Goal: Task Accomplishment & Management: Manage account settings

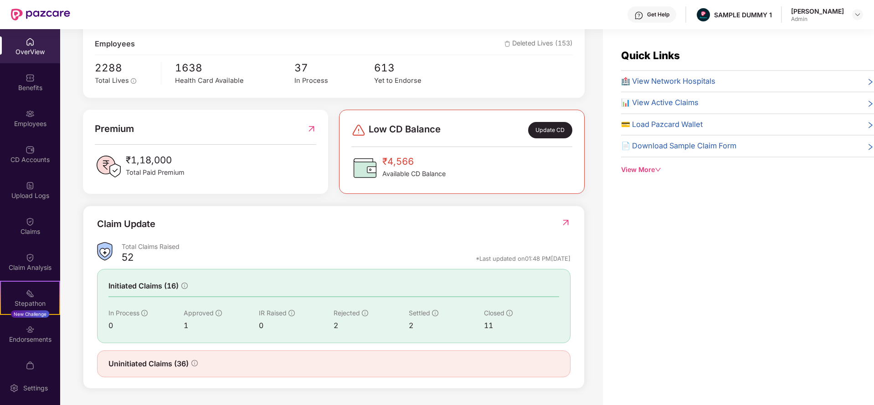
scroll to position [29, 0]
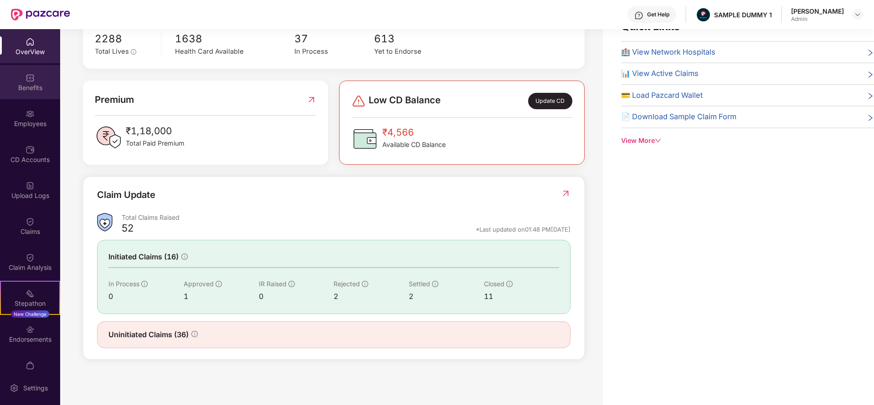
click at [33, 80] on div "Benefits" at bounding box center [30, 82] width 60 height 34
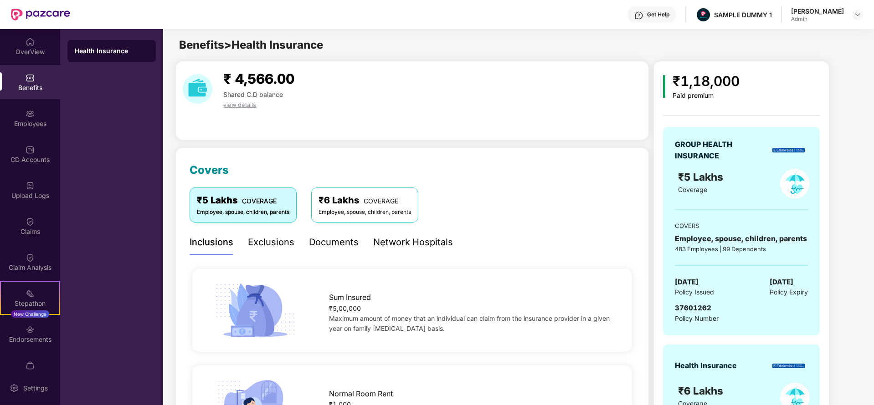
scroll to position [0, 0]
click at [266, 241] on div "Exclusions" at bounding box center [271, 242] width 46 height 14
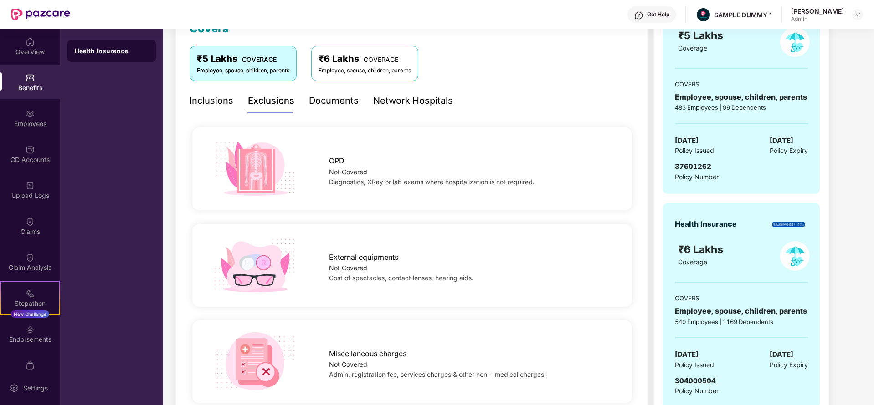
scroll to position [142, 0]
click at [333, 98] on div "Documents" at bounding box center [334, 100] width 50 height 14
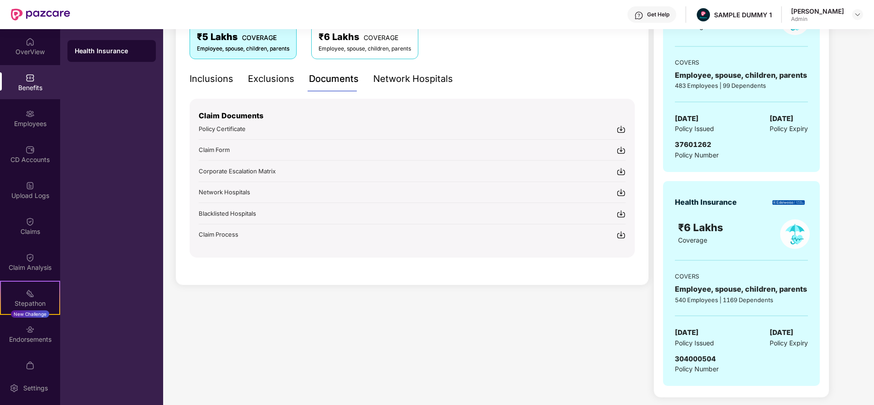
scroll to position [164, 0]
click at [422, 82] on div "Network Hospitals" at bounding box center [413, 79] width 80 height 14
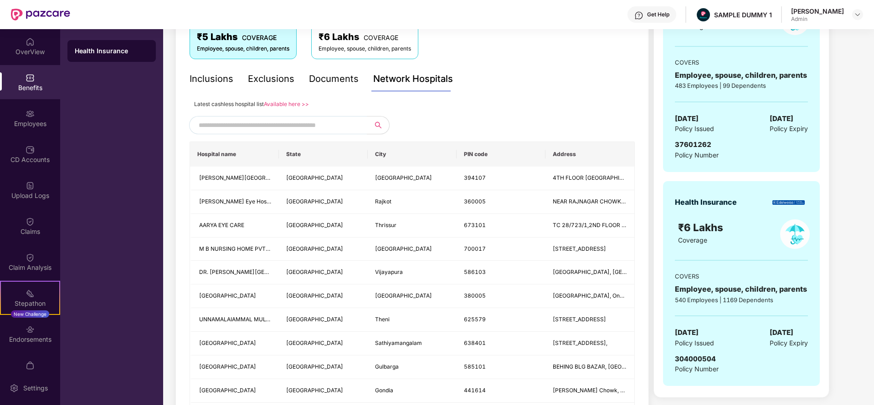
click at [311, 127] on input "text" at bounding box center [277, 125] width 156 height 14
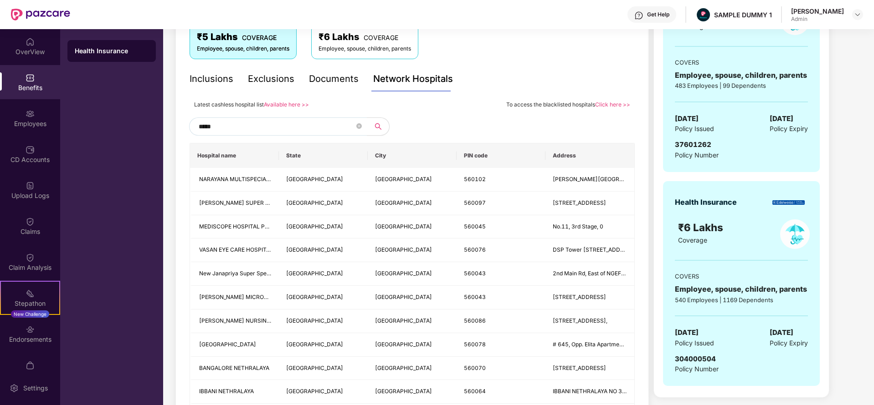
type input "******"
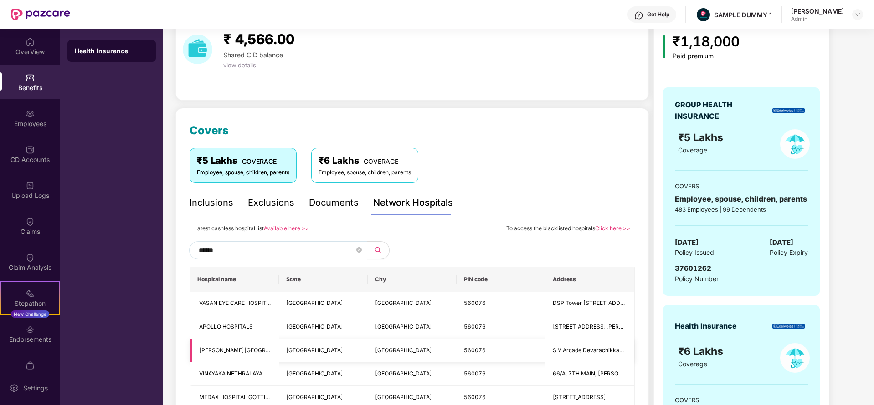
scroll to position [39, 0]
click at [357, 248] on icon "close-circle" at bounding box center [358, 250] width 5 height 5
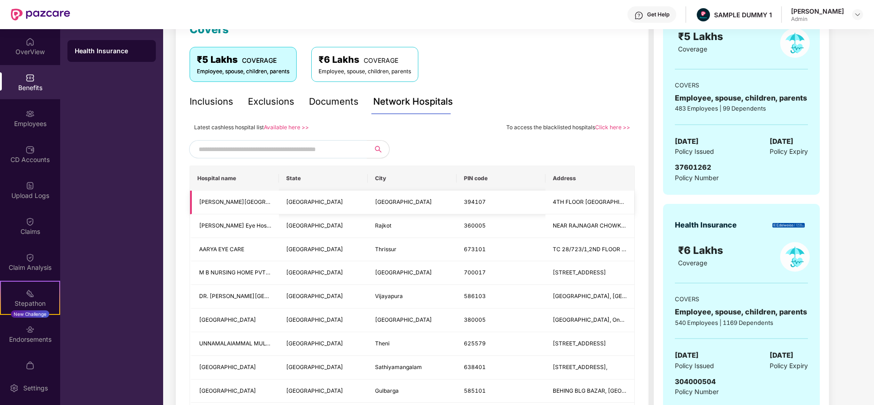
scroll to position [145, 0]
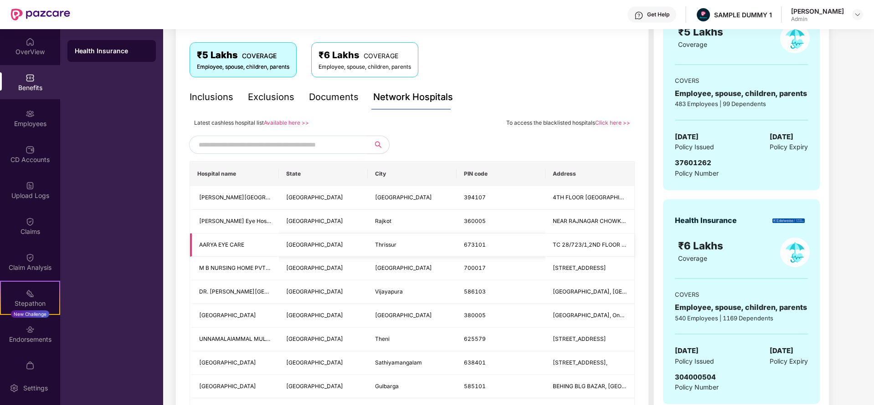
click at [450, 240] on td "Thrissur" at bounding box center [412, 246] width 89 height 24
click at [46, 106] on div "Employees" at bounding box center [30, 118] width 60 height 34
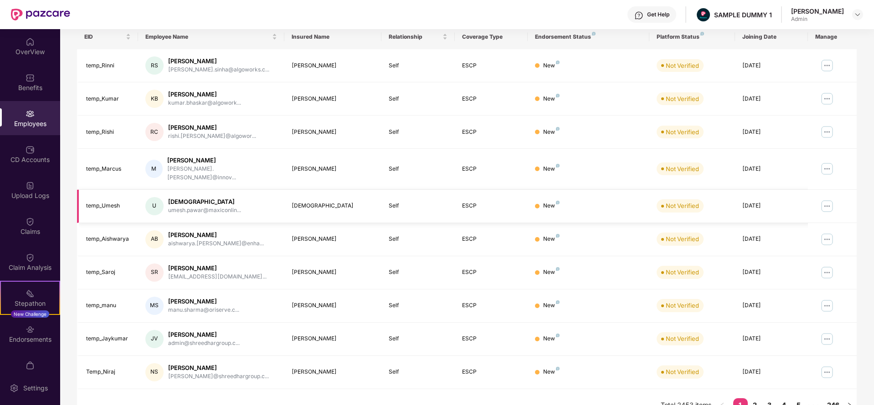
scroll to position [0, 0]
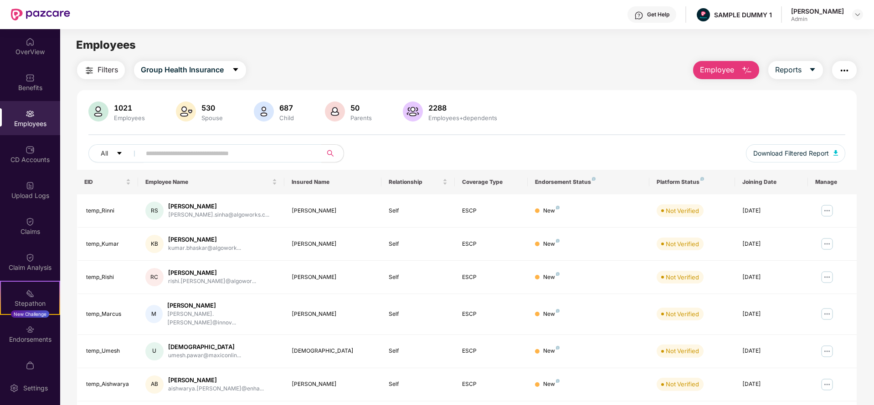
click at [710, 61] on button "Employee" at bounding box center [726, 70] width 66 height 18
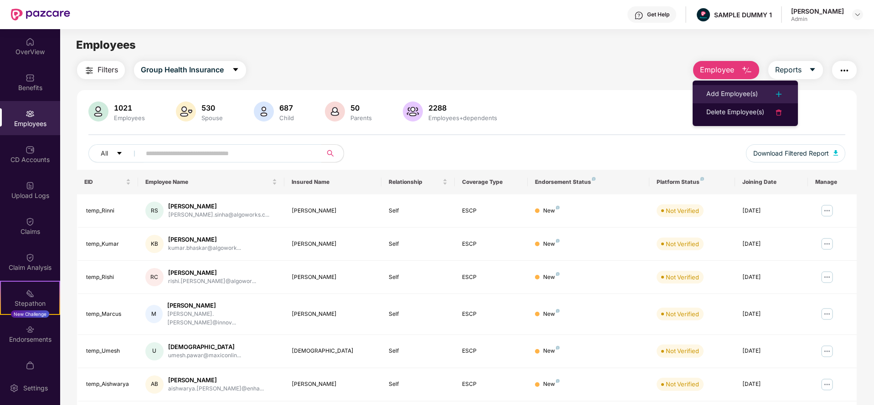
click at [778, 85] on li "Add Employee(s)" at bounding box center [744, 94] width 105 height 18
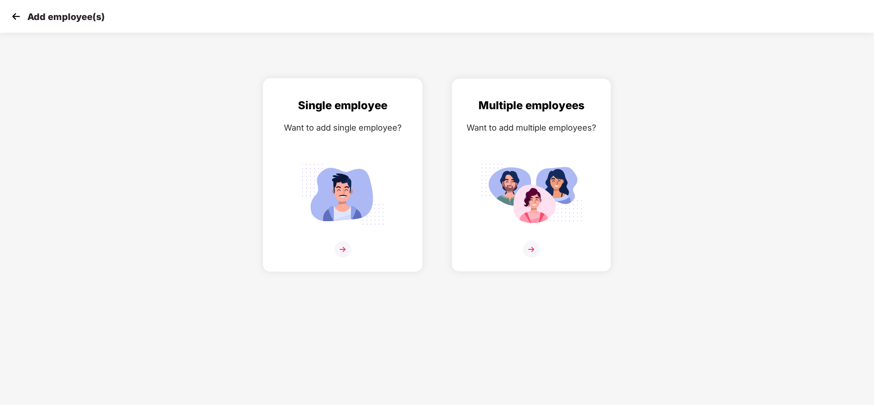
click at [355, 137] on div "Single employee Want to add single employee?" at bounding box center [342, 183] width 140 height 172
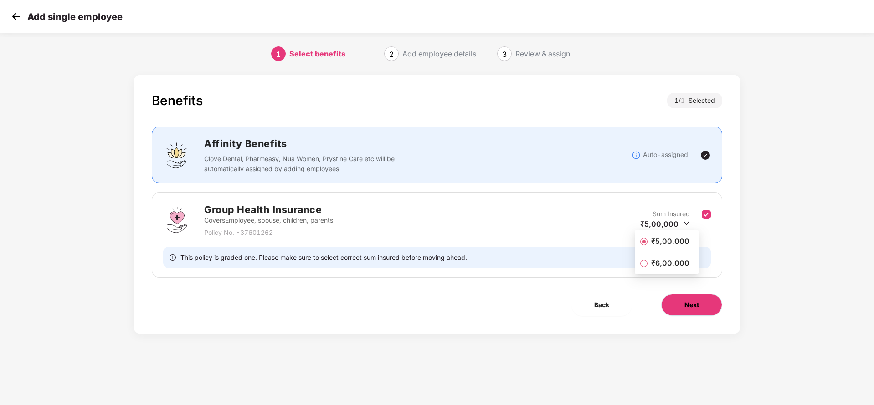
click at [700, 302] on button "Next" at bounding box center [691, 305] width 61 height 22
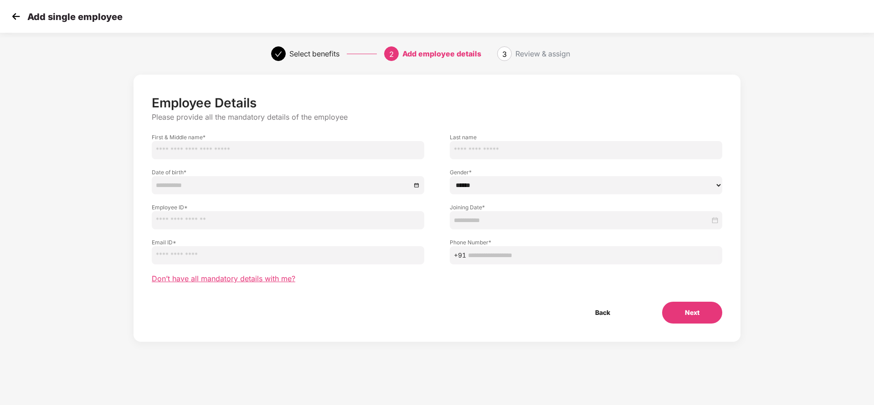
click at [251, 276] on span "Don’t have all mandatory details with me?" at bounding box center [223, 279] width 143 height 10
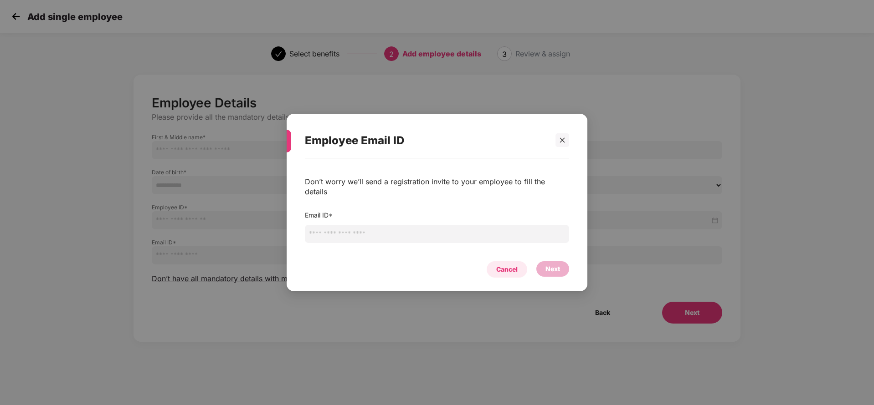
click at [499, 268] on div "Cancel" at bounding box center [506, 270] width 21 height 10
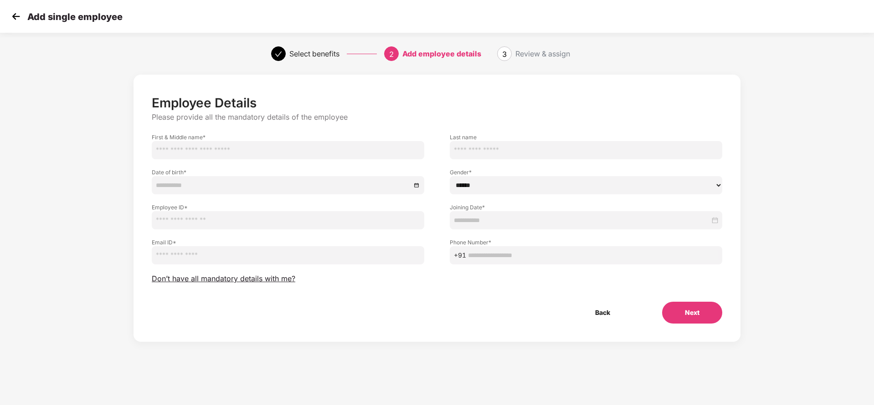
click at [15, 18] on img at bounding box center [16, 17] width 14 height 14
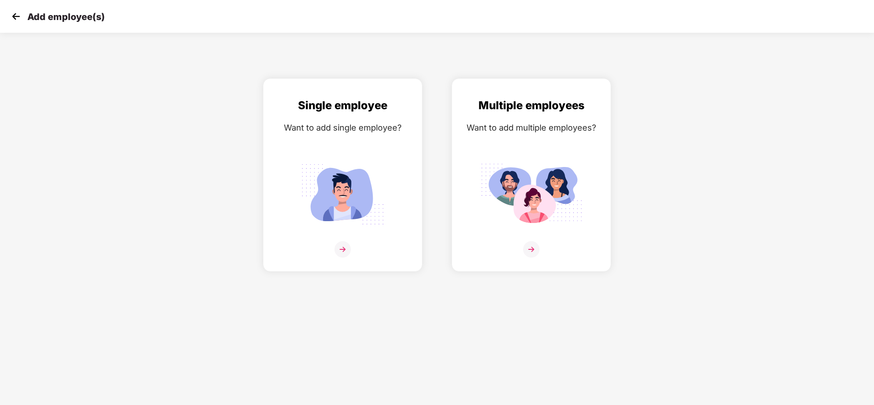
click at [18, 17] on img at bounding box center [16, 17] width 14 height 14
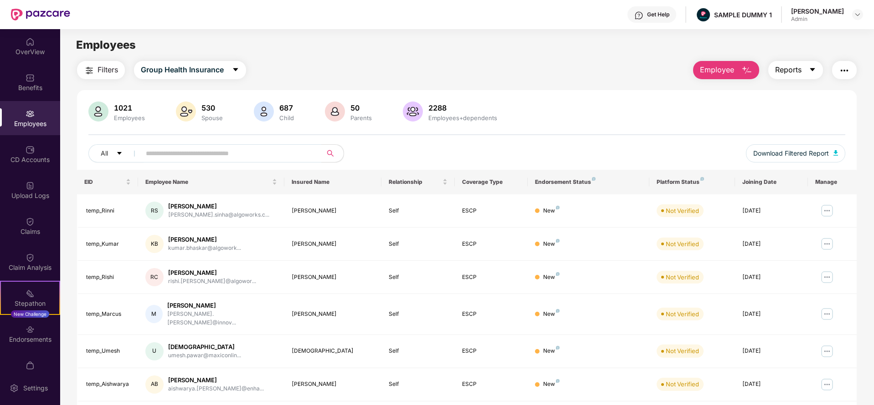
click at [801, 72] on button "Reports" at bounding box center [795, 70] width 55 height 18
click at [845, 71] on img "button" at bounding box center [843, 70] width 11 height 11
click at [574, 64] on div "Filters Group Health Insurance Employee Reports" at bounding box center [466, 70] width 779 height 18
click at [33, 328] on img at bounding box center [30, 329] width 9 height 9
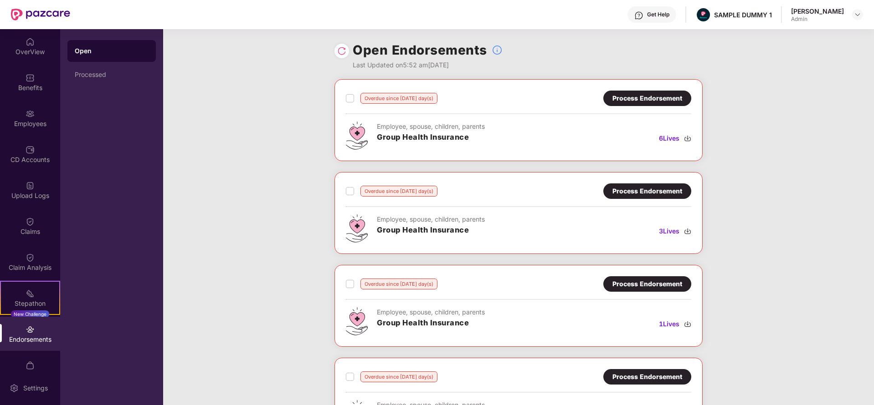
click at [647, 93] on div "Process Endorsement" at bounding box center [647, 98] width 70 height 10
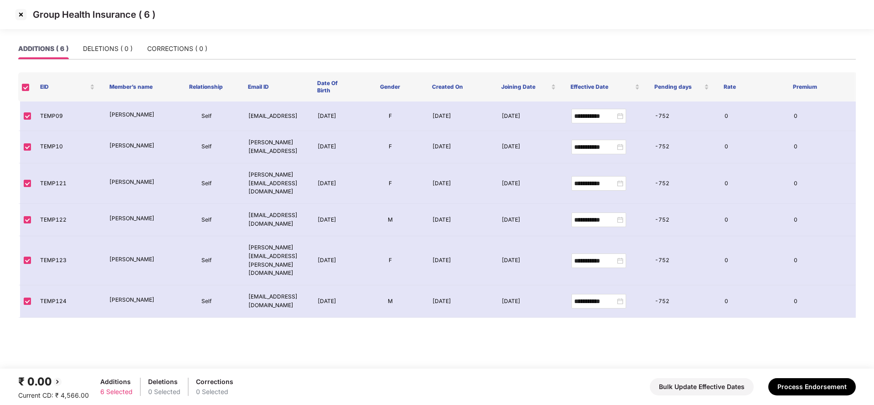
click at [21, 10] on img at bounding box center [21, 14] width 15 height 15
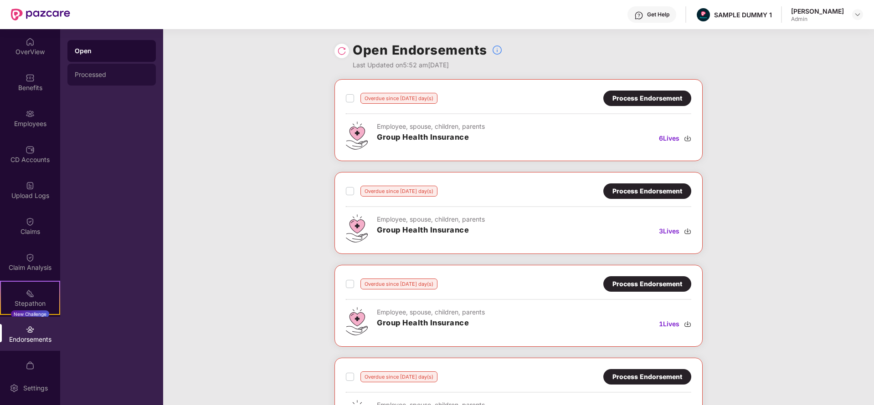
click at [99, 82] on div "Processed" at bounding box center [111, 75] width 88 height 22
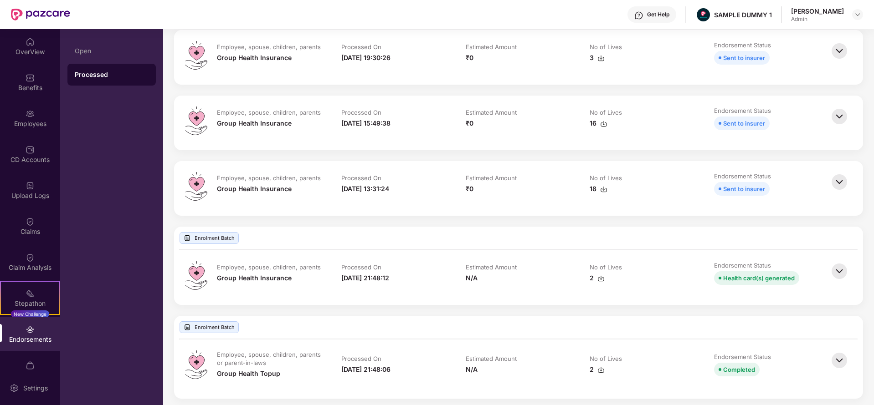
scroll to position [244, 0]
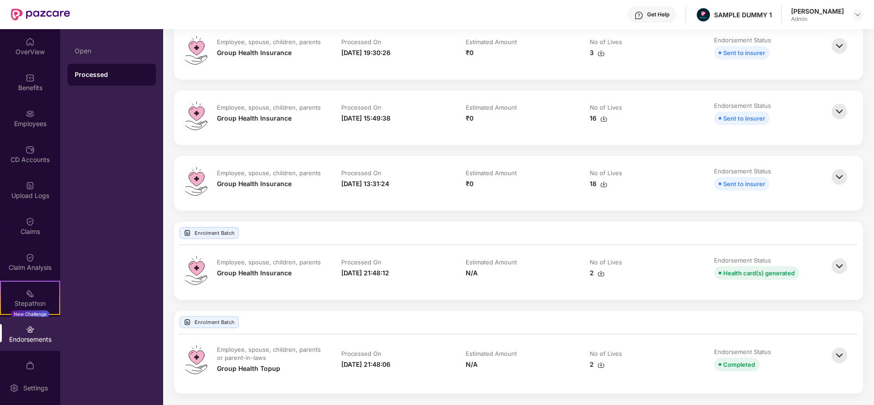
click at [838, 272] on img at bounding box center [839, 266] width 20 height 20
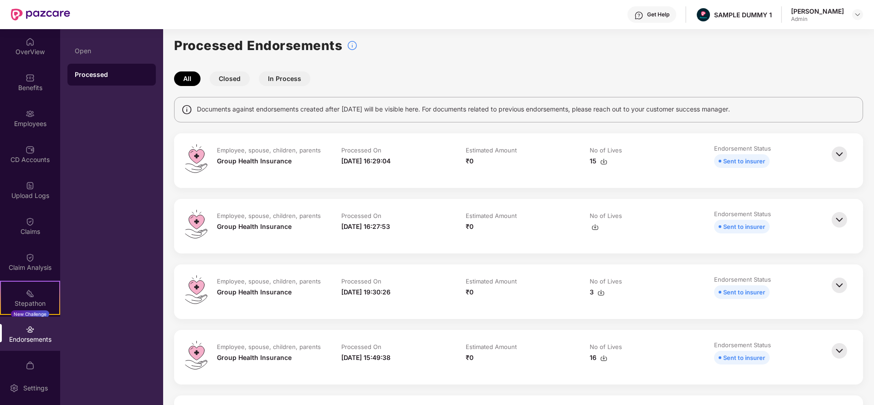
scroll to position [0, 0]
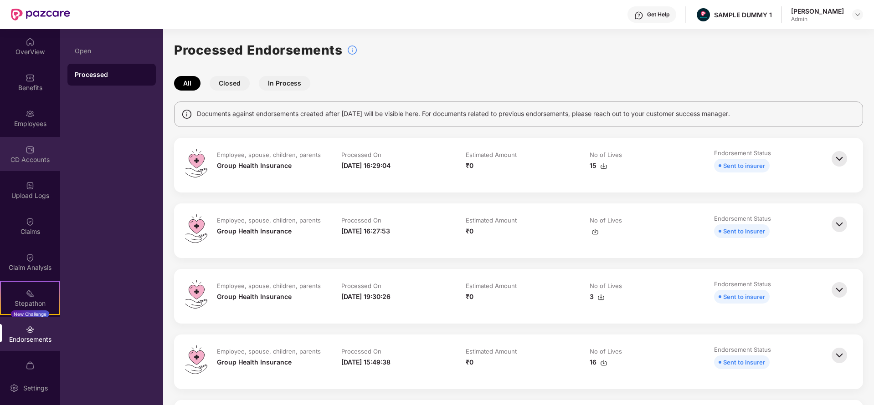
click at [14, 148] on div "CD Accounts" at bounding box center [30, 154] width 60 height 34
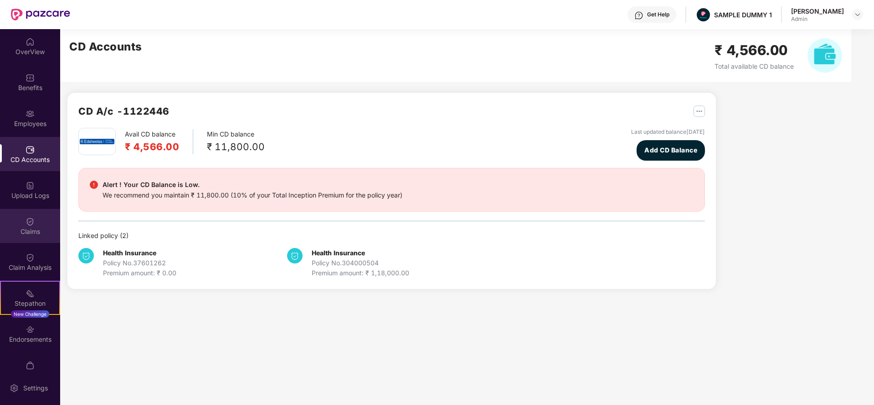
click at [24, 233] on div "Claims" at bounding box center [30, 231] width 60 height 9
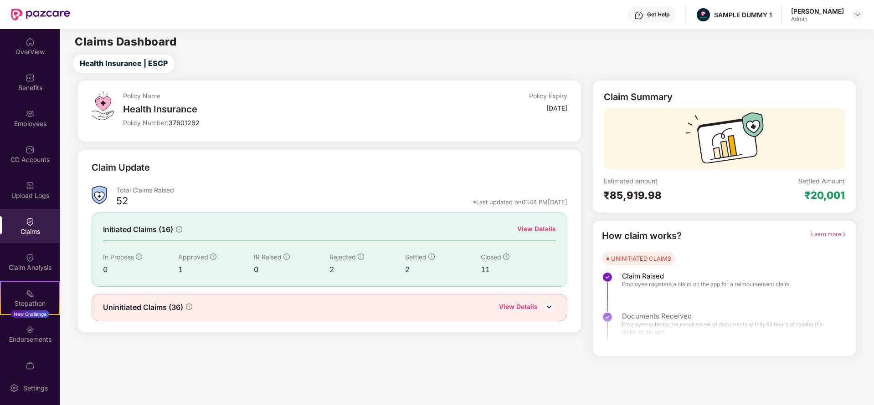
click at [543, 229] on div "View Details" at bounding box center [536, 229] width 39 height 10
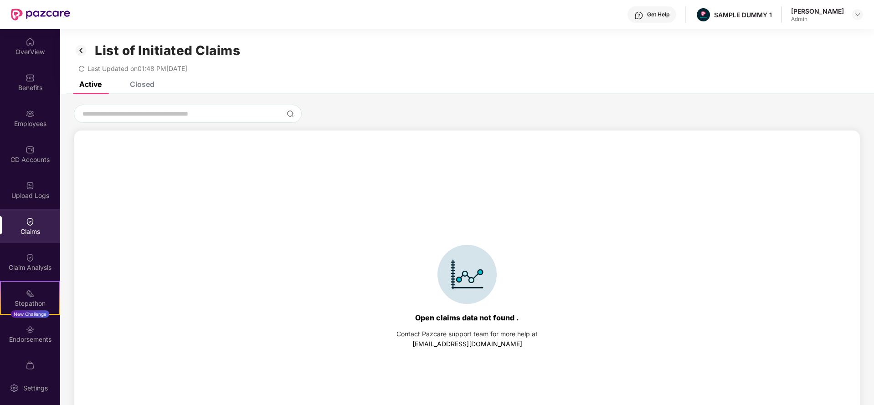
click at [146, 86] on div "Closed" at bounding box center [142, 84] width 25 height 9
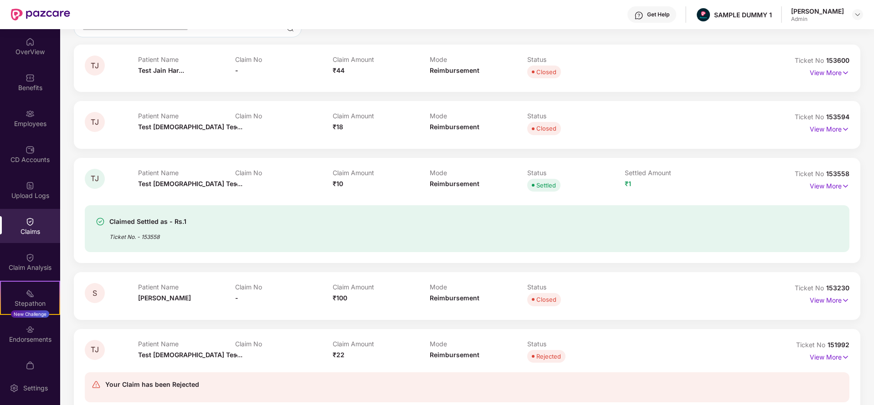
scroll to position [150, 0]
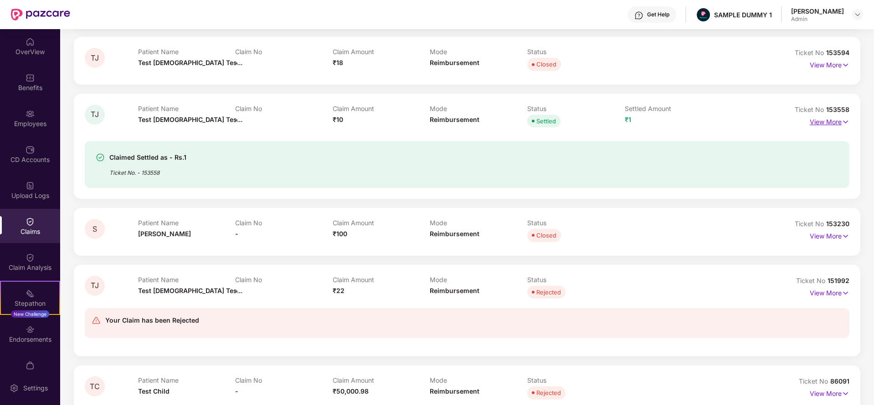
click at [813, 124] on p "View More" at bounding box center [829, 121] width 40 height 12
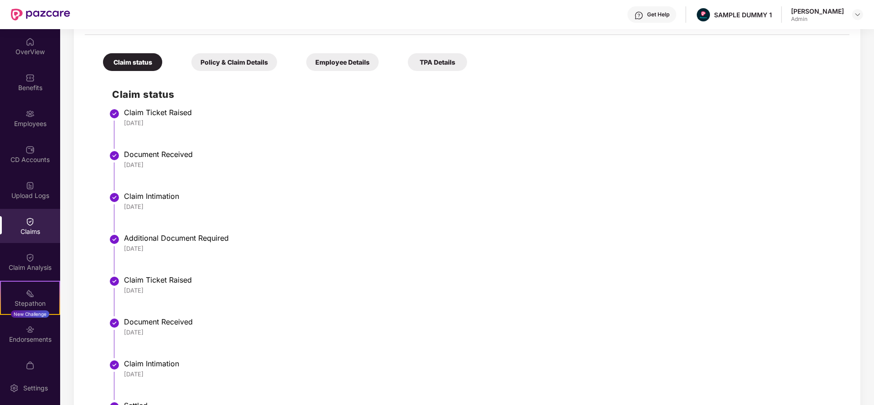
scroll to position [347, 0]
click at [244, 62] on div "Policy & Claim Details" at bounding box center [234, 62] width 86 height 18
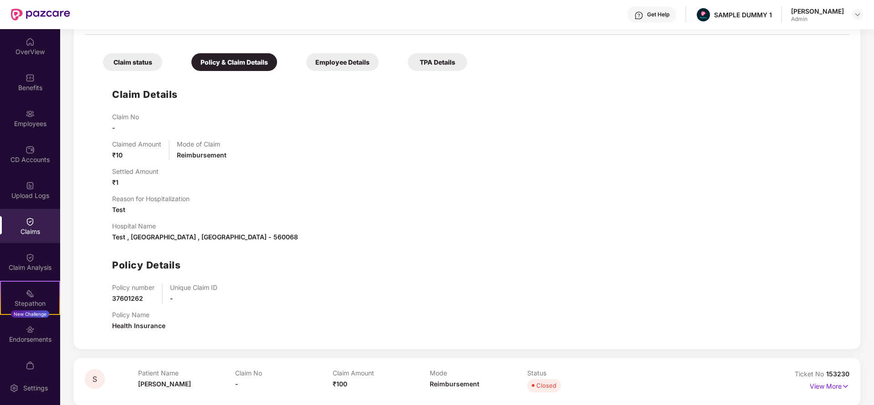
click at [354, 60] on div "Employee Details" at bounding box center [342, 62] width 72 height 18
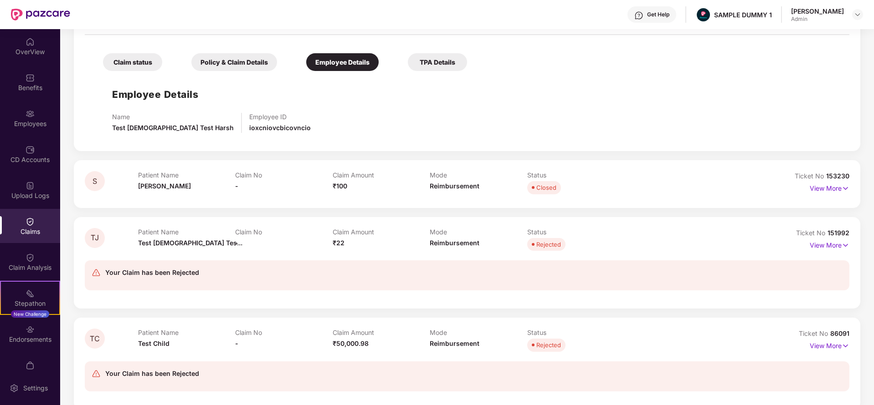
click at [452, 55] on div "TPA Details" at bounding box center [437, 62] width 59 height 18
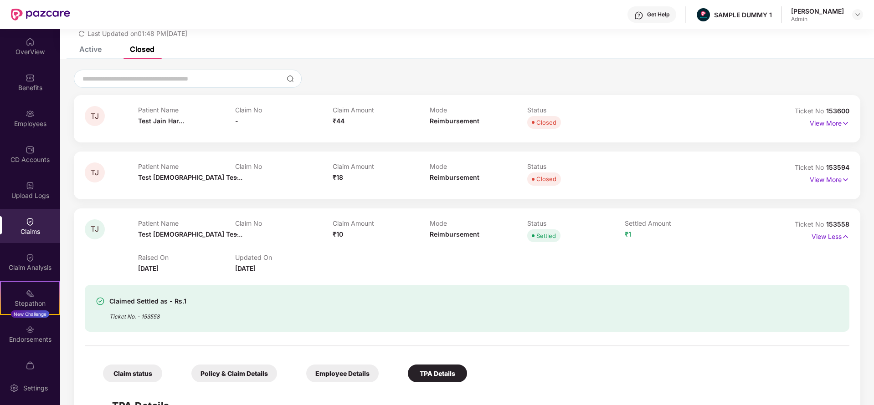
scroll to position [0, 0]
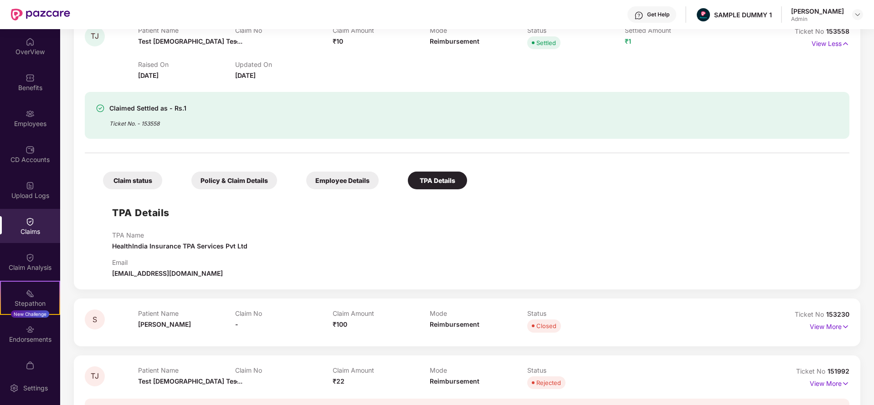
scroll to position [16, 0]
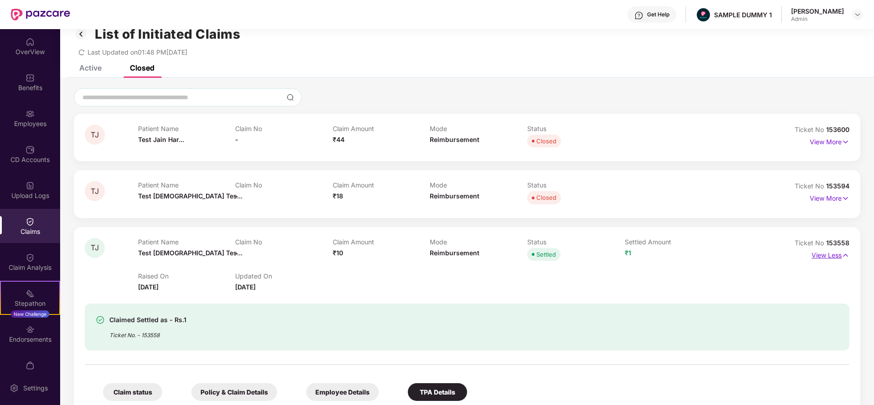
click at [823, 258] on p "View Less" at bounding box center [830, 254] width 38 height 12
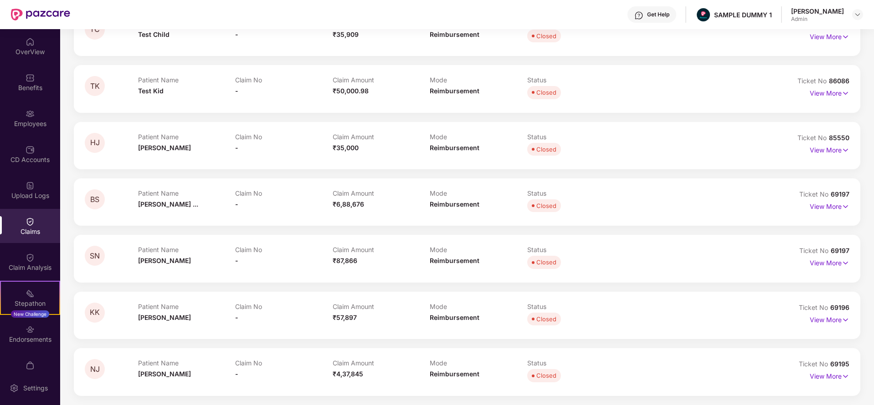
scroll to position [893, 0]
click at [31, 258] on img at bounding box center [30, 257] width 9 height 9
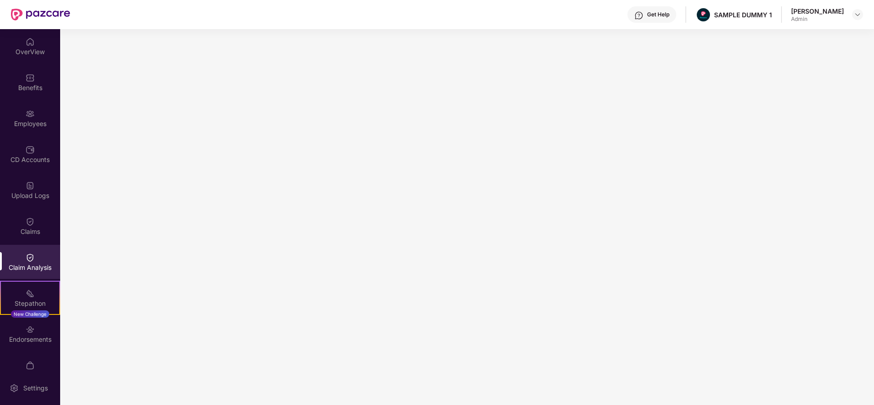
scroll to position [54, 0]
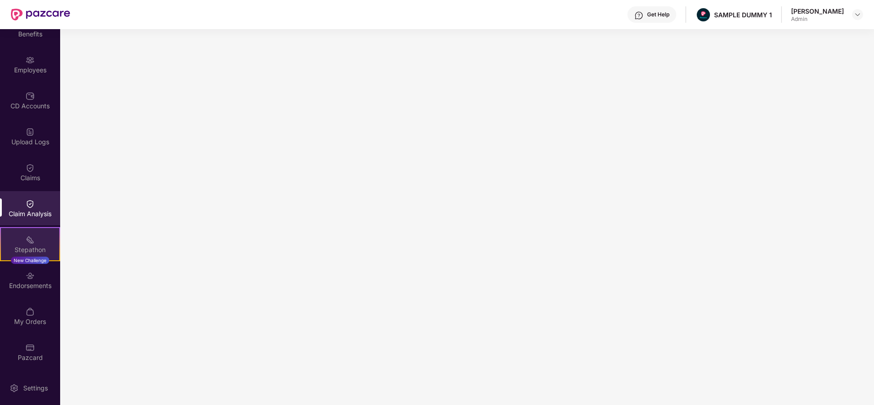
click at [41, 245] on div "Stepathon" at bounding box center [30, 249] width 58 height 9
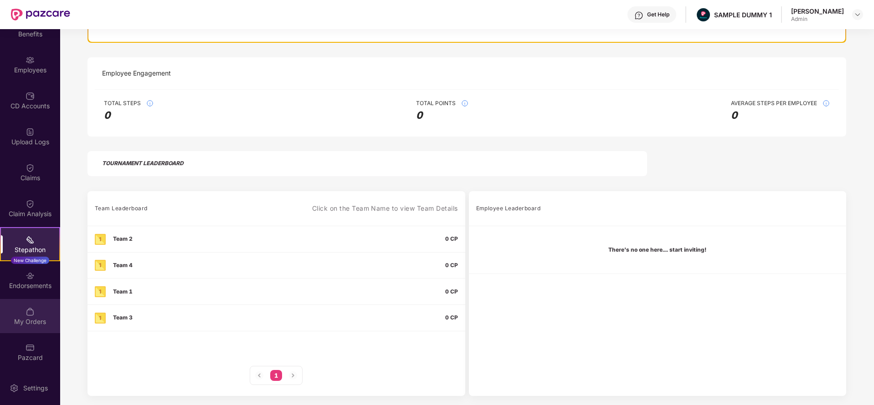
scroll to position [0, 0]
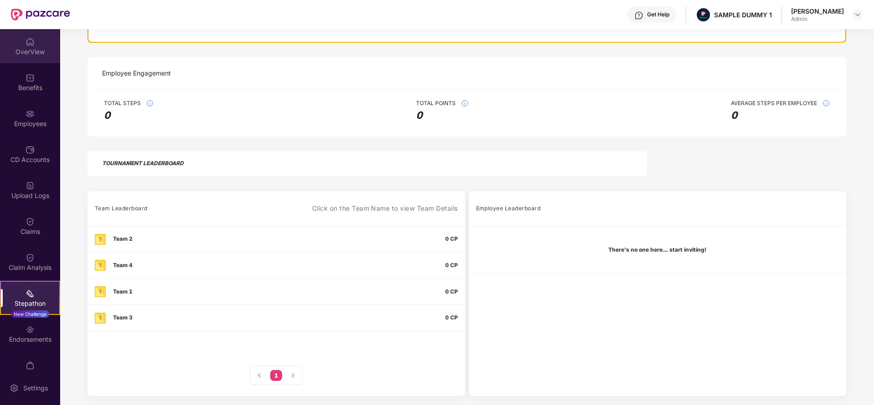
click at [36, 56] on div "OverView" at bounding box center [30, 46] width 60 height 34
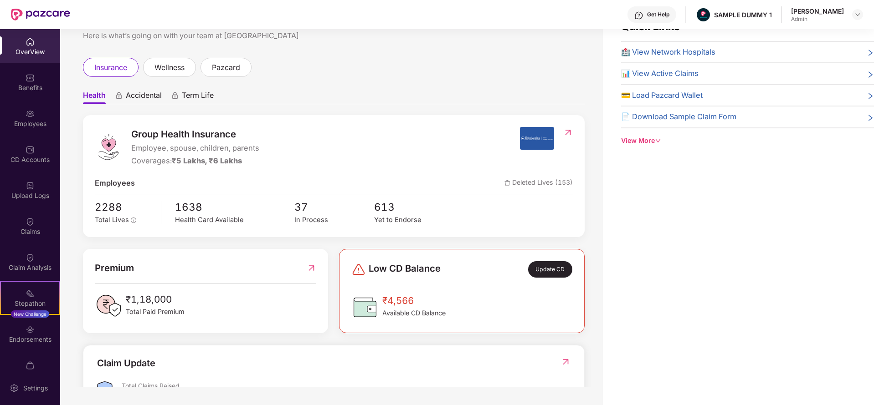
click at [657, 13] on div "Get Help" at bounding box center [658, 14] width 22 height 7
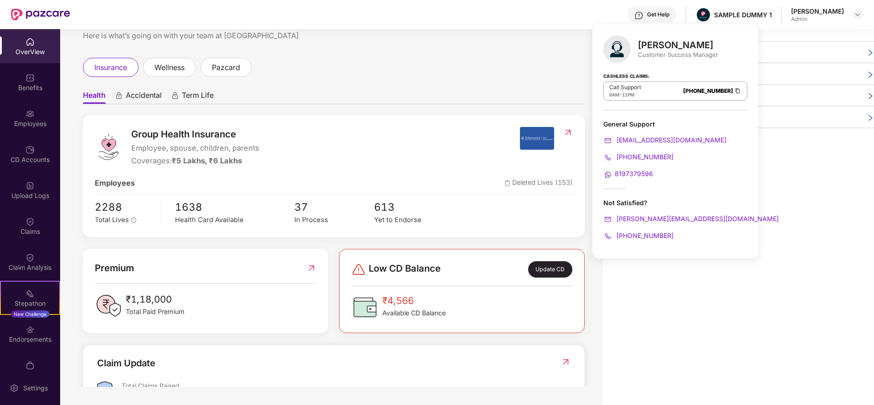
click at [536, 51] on div "Welcome back, [PERSON_NAME]! Here is what’s going on with your team at Pazcare …" at bounding box center [331, 193] width 542 height 387
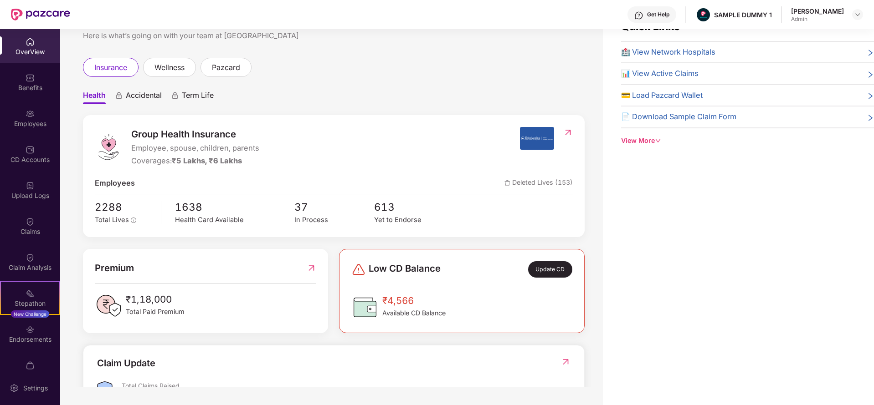
scroll to position [0, 0]
